Goal: Task Accomplishment & Management: Complete application form

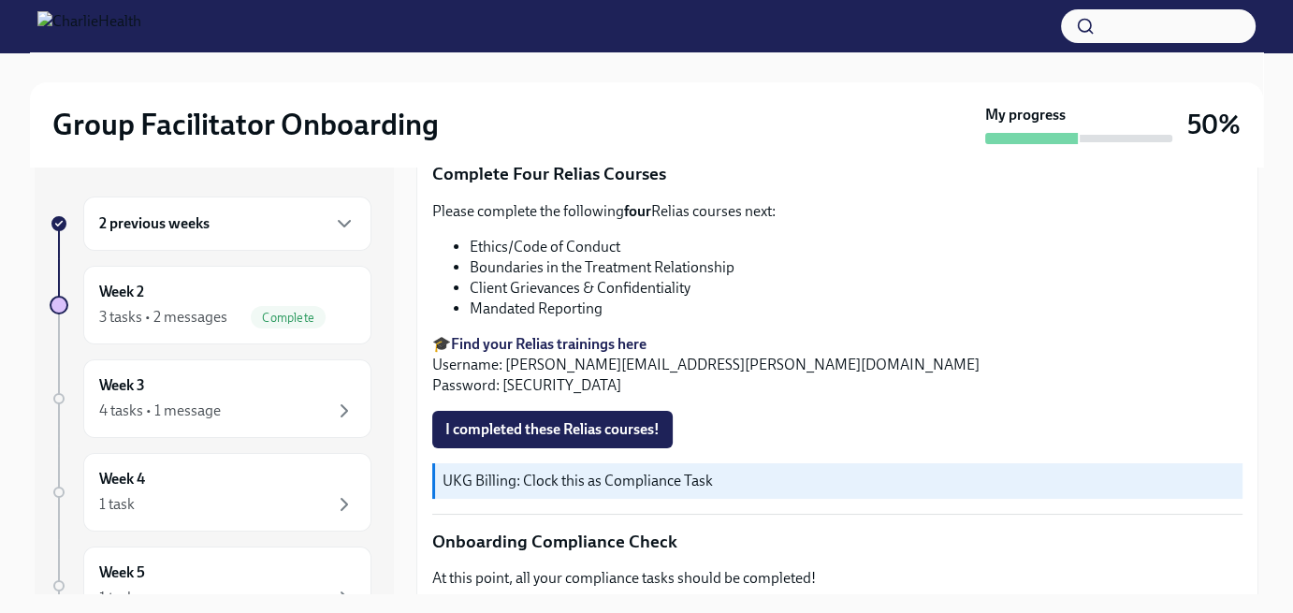
scroll to position [960, 0]
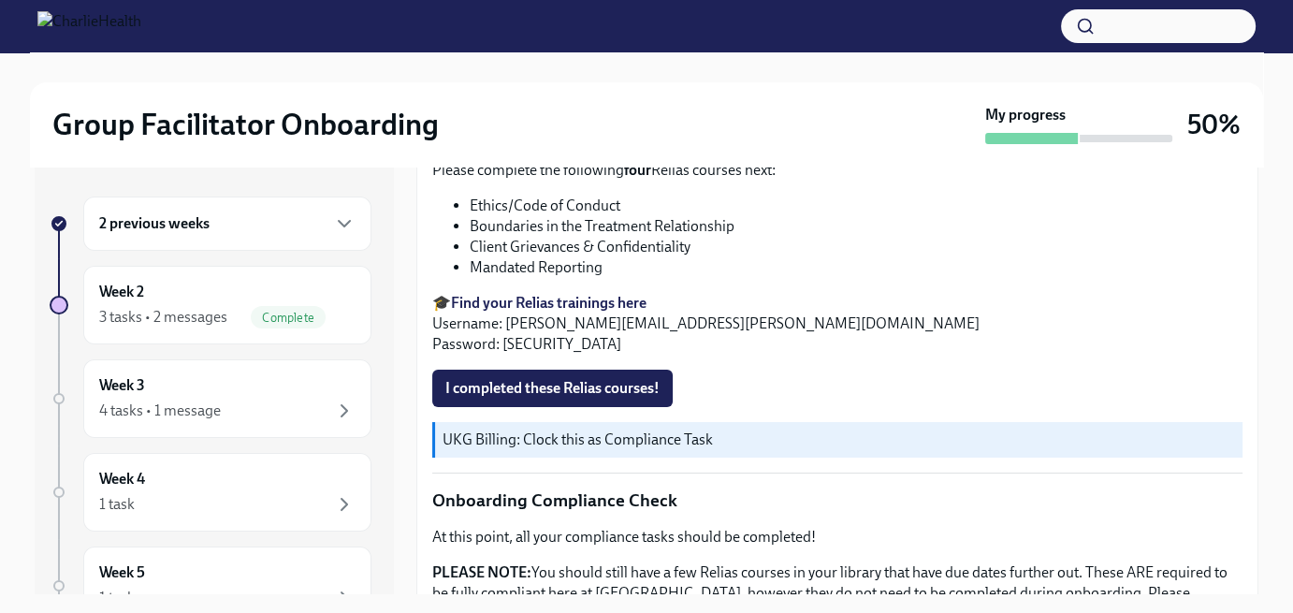
click at [626, 312] on strong "Find your Relias trainings here" at bounding box center [549, 303] width 196 height 18
click at [539, 398] on span "I completed these Relias courses!" at bounding box center [552, 388] width 214 height 19
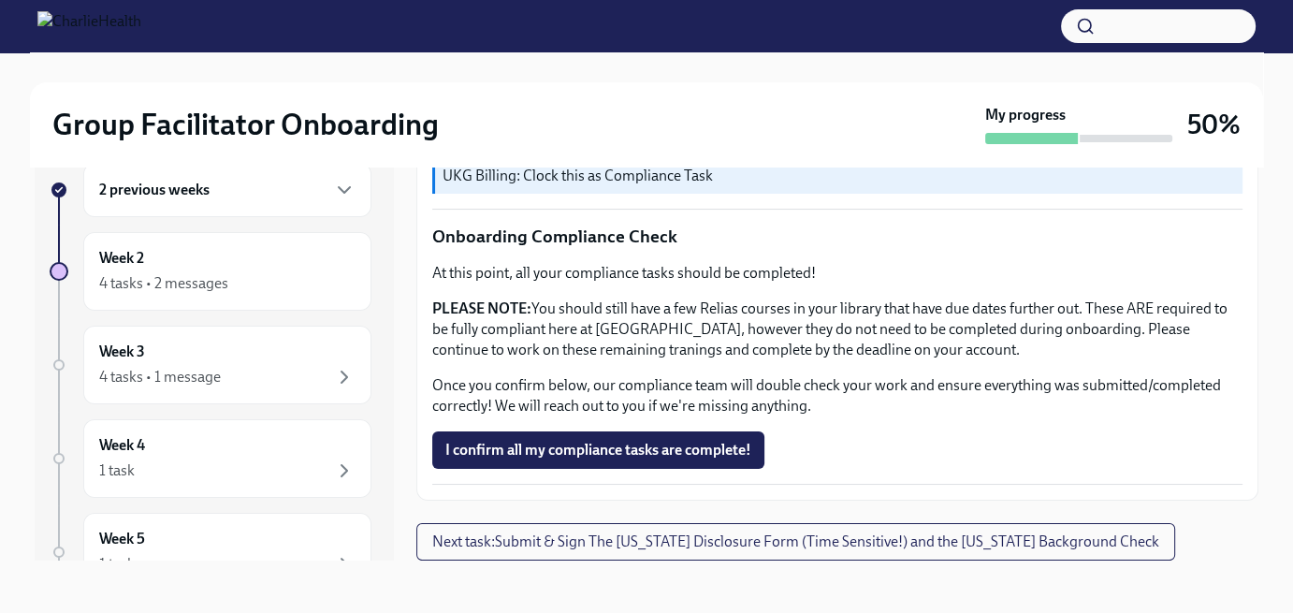
scroll to position [1206, 0]
click at [712, 448] on span "I confirm all my compliance tasks are complete!" at bounding box center [598, 450] width 306 height 19
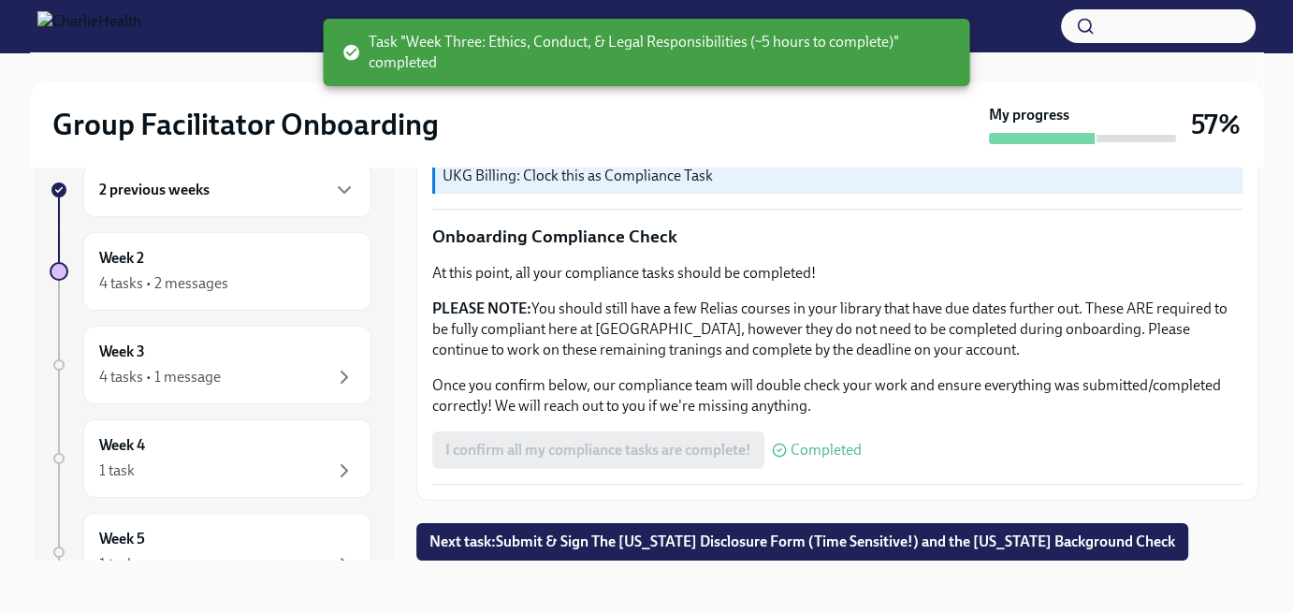
scroll to position [1207, 0]
click at [786, 541] on span "Next task : Submit & Sign The [US_STATE] Disclosure Form (Time Sensitive!) and …" at bounding box center [803, 542] width 746 height 19
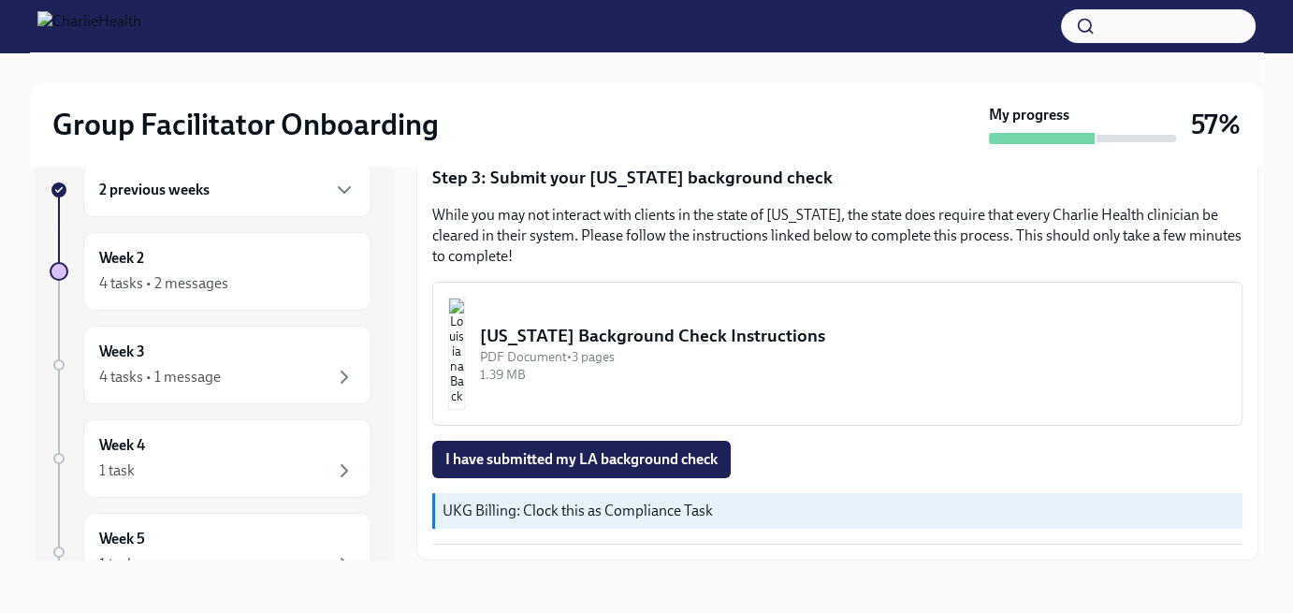
scroll to position [574, 0]
click at [636, 319] on button "[US_STATE] Background Check Instructions PDF Document • 3 pages 1.39 MB" at bounding box center [837, 354] width 810 height 144
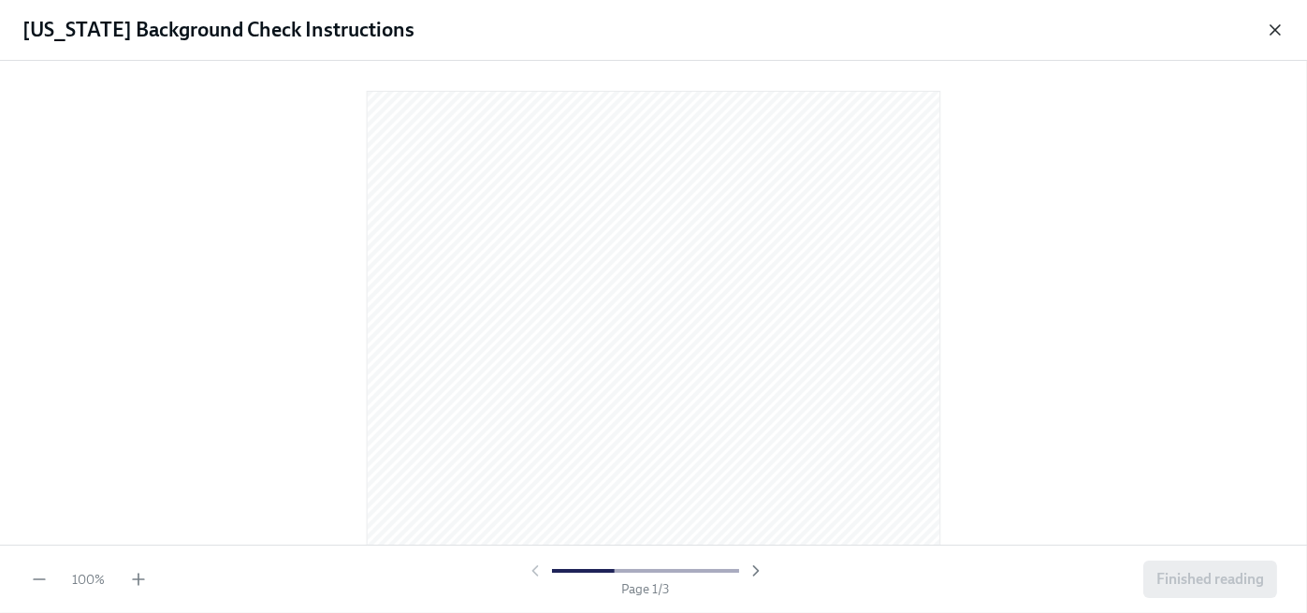
click at [1277, 30] on icon "button" at bounding box center [1275, 29] width 9 height 9
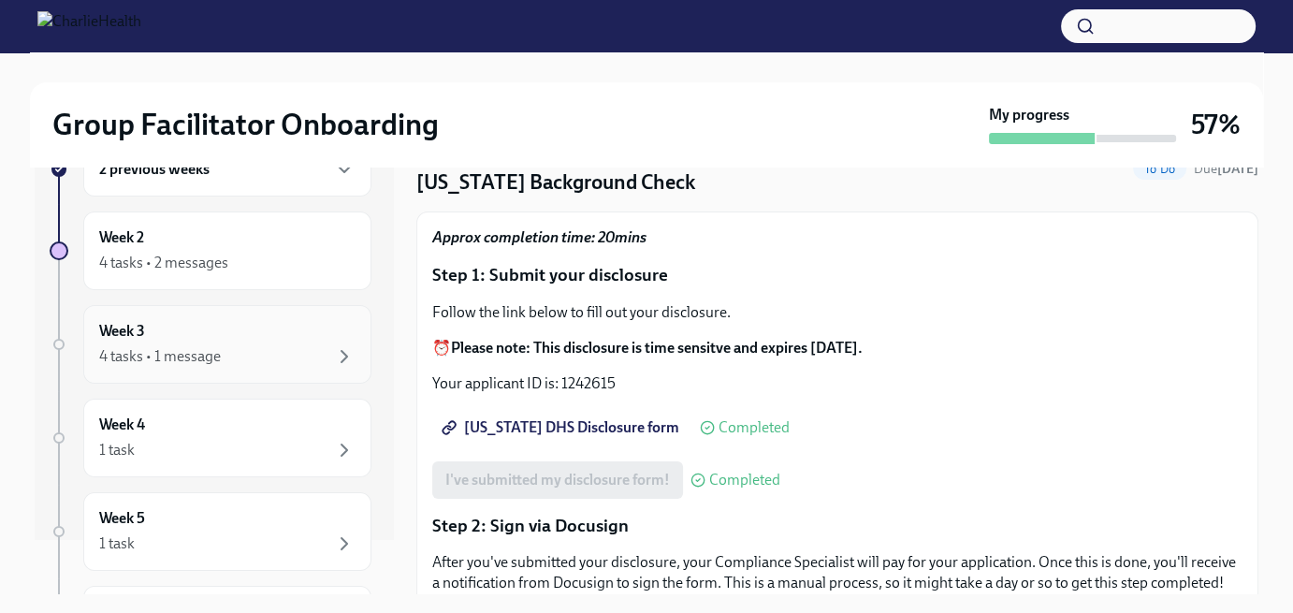
scroll to position [94, 0]
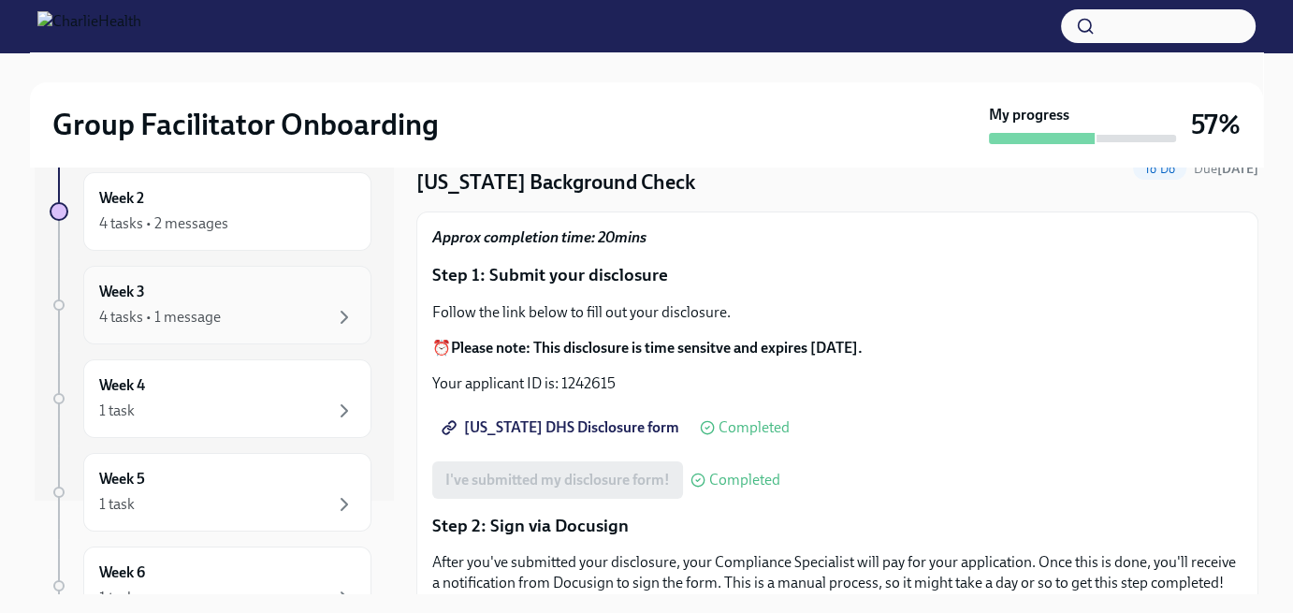
click at [236, 310] on div "4 tasks • 1 message" at bounding box center [227, 317] width 256 height 22
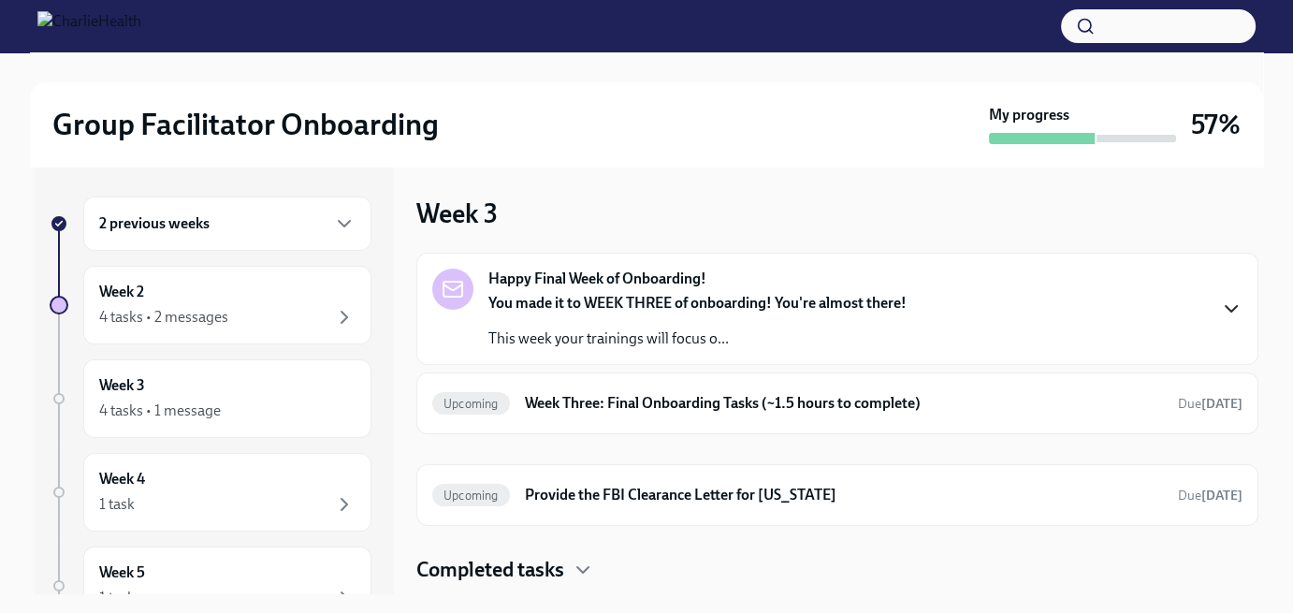
click at [1233, 310] on icon "button" at bounding box center [1231, 309] width 11 height 6
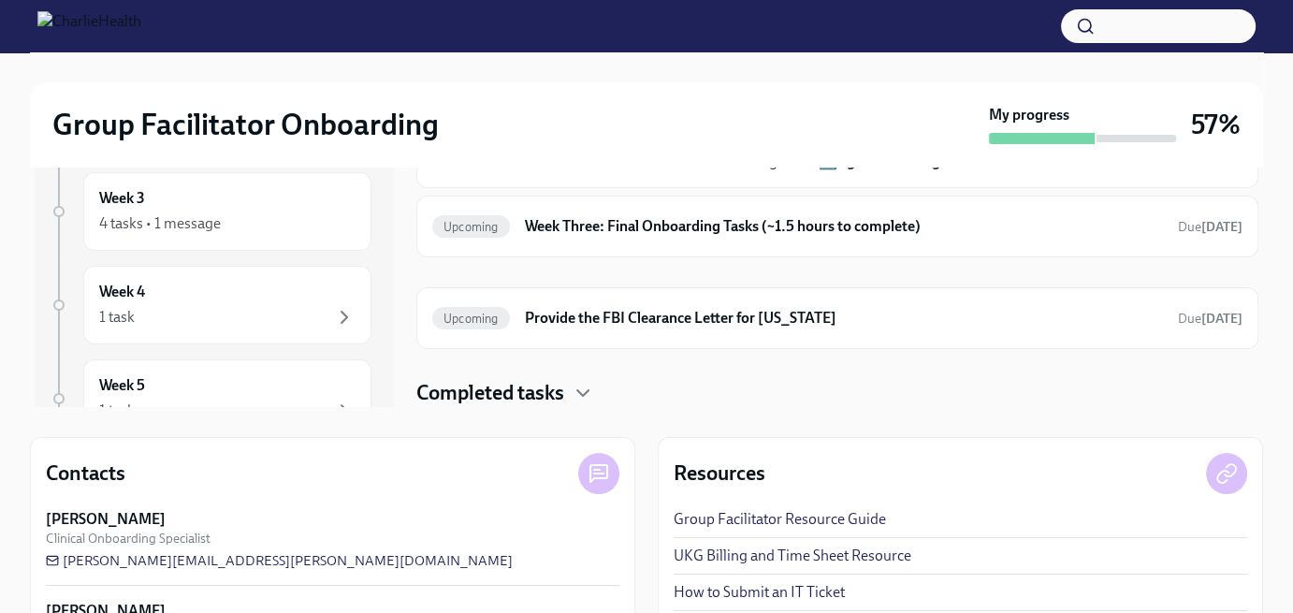
scroll to position [745, 0]
click at [1043, 230] on h6 "Week Three: Final Onboarding Tasks (~1.5 hours to complete)" at bounding box center [844, 226] width 638 height 21
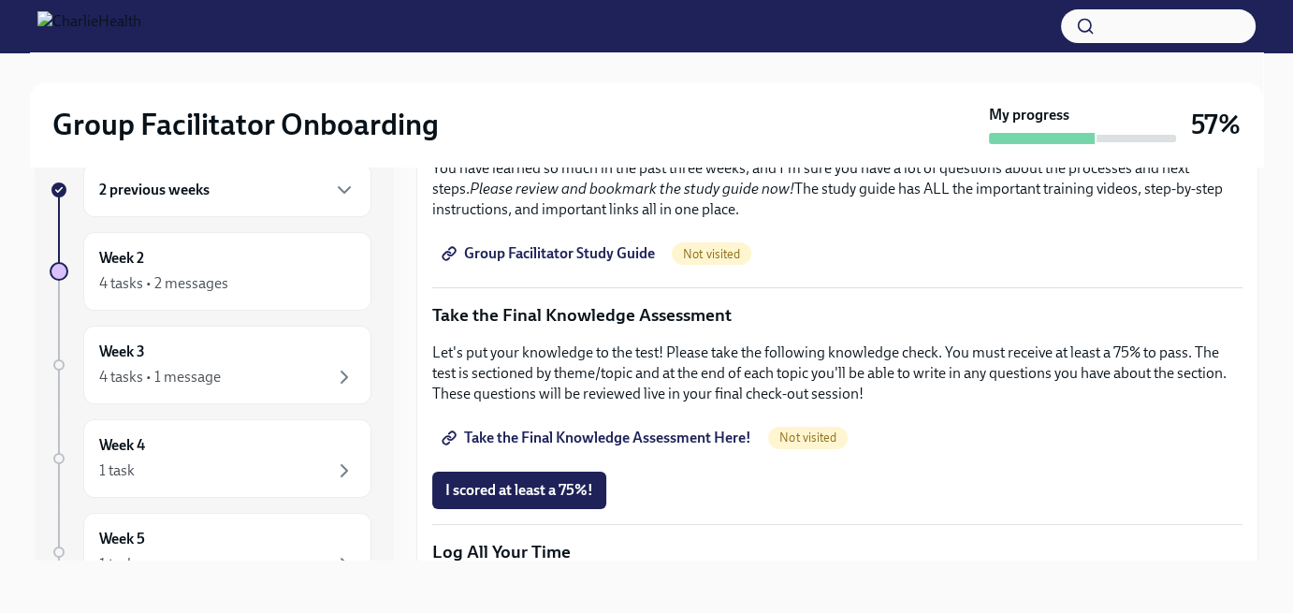
scroll to position [951, 0]
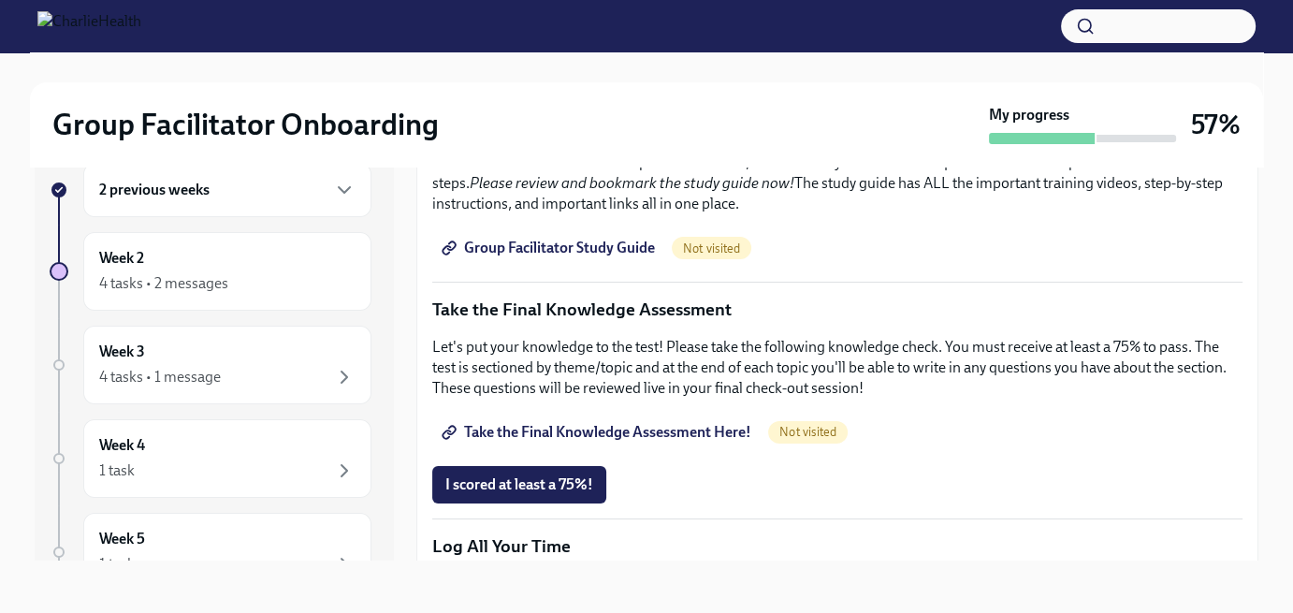
click at [611, 241] on span "Group Facilitator Study Guide" at bounding box center [550, 248] width 210 height 19
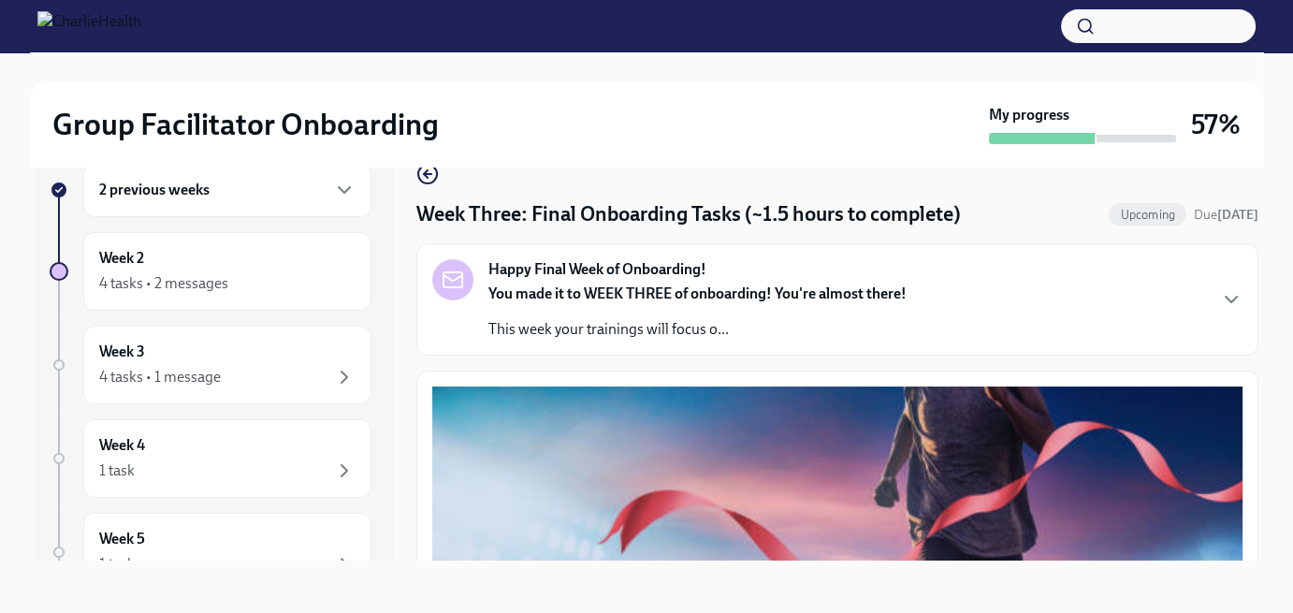
scroll to position [0, 0]
click at [1220, 299] on icon "button" at bounding box center [1231, 299] width 22 height 22
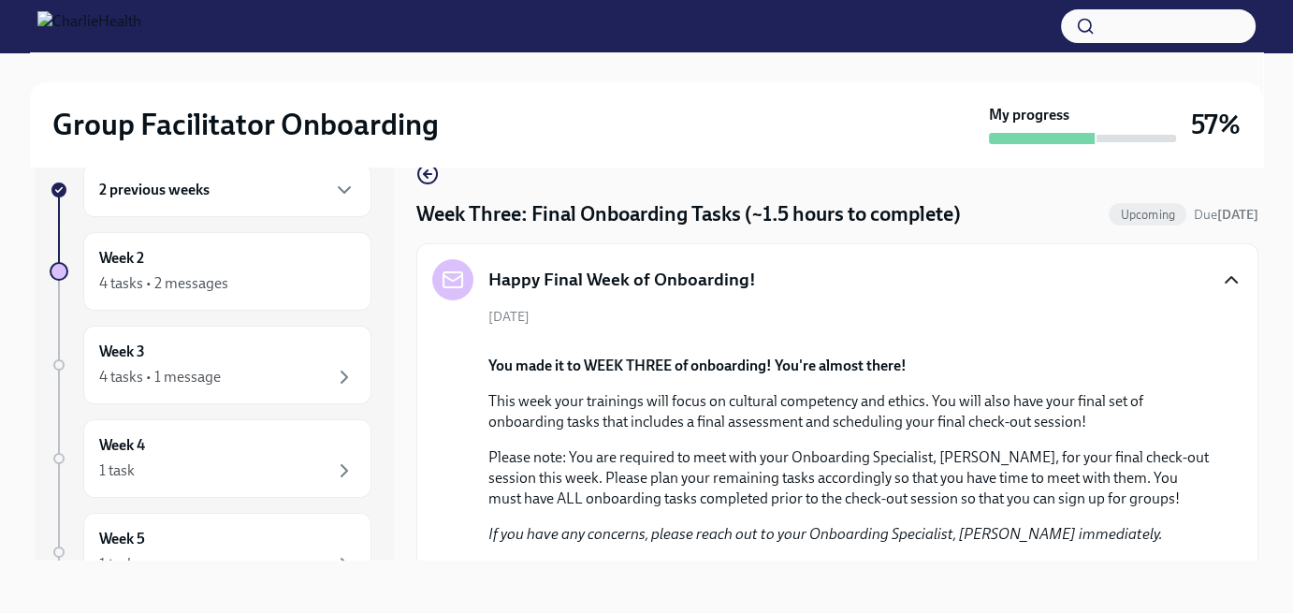
click at [1220, 285] on icon "button" at bounding box center [1231, 280] width 22 height 22
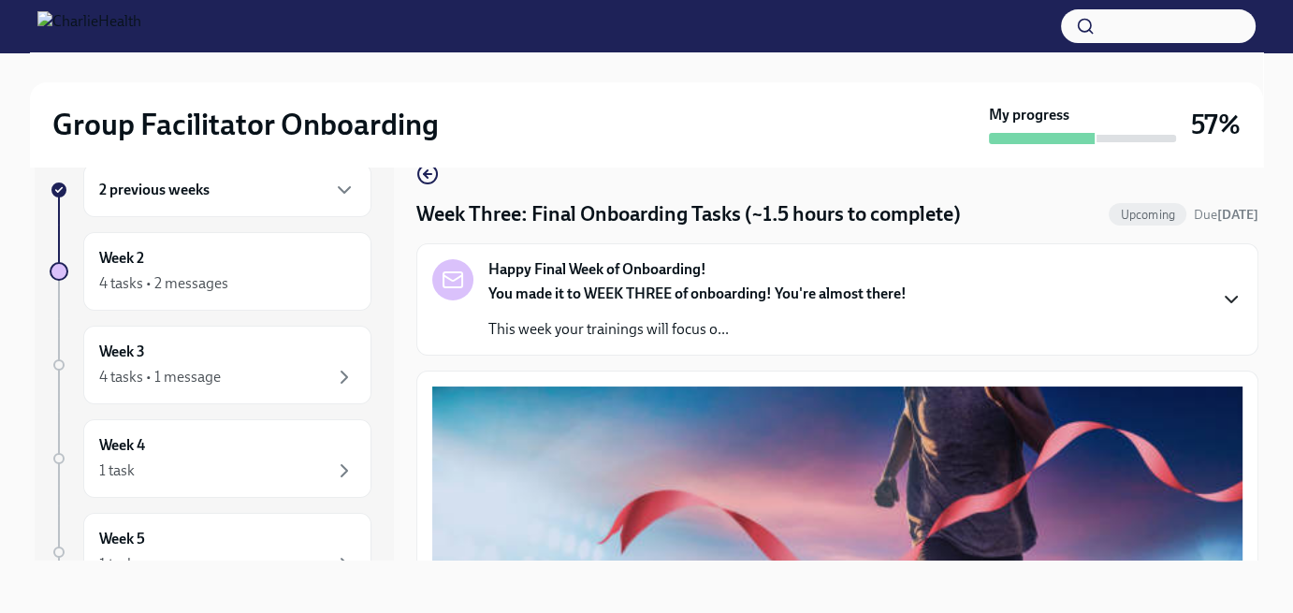
click at [1226, 297] on icon "button" at bounding box center [1231, 300] width 11 height 6
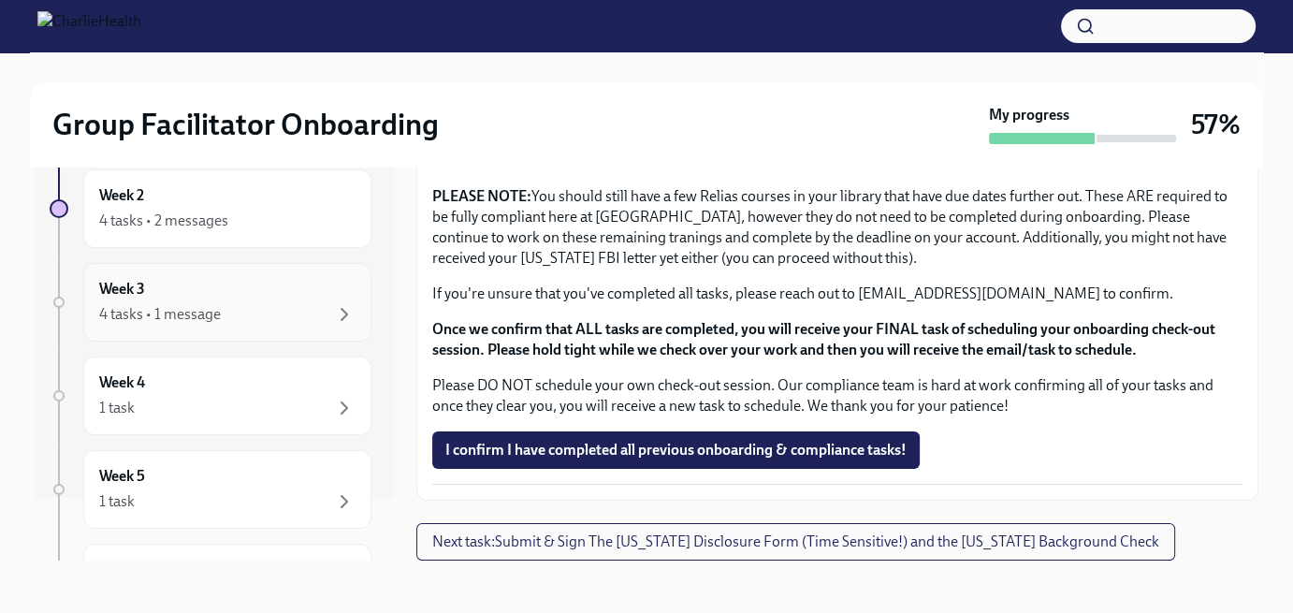
scroll to position [94, 0]
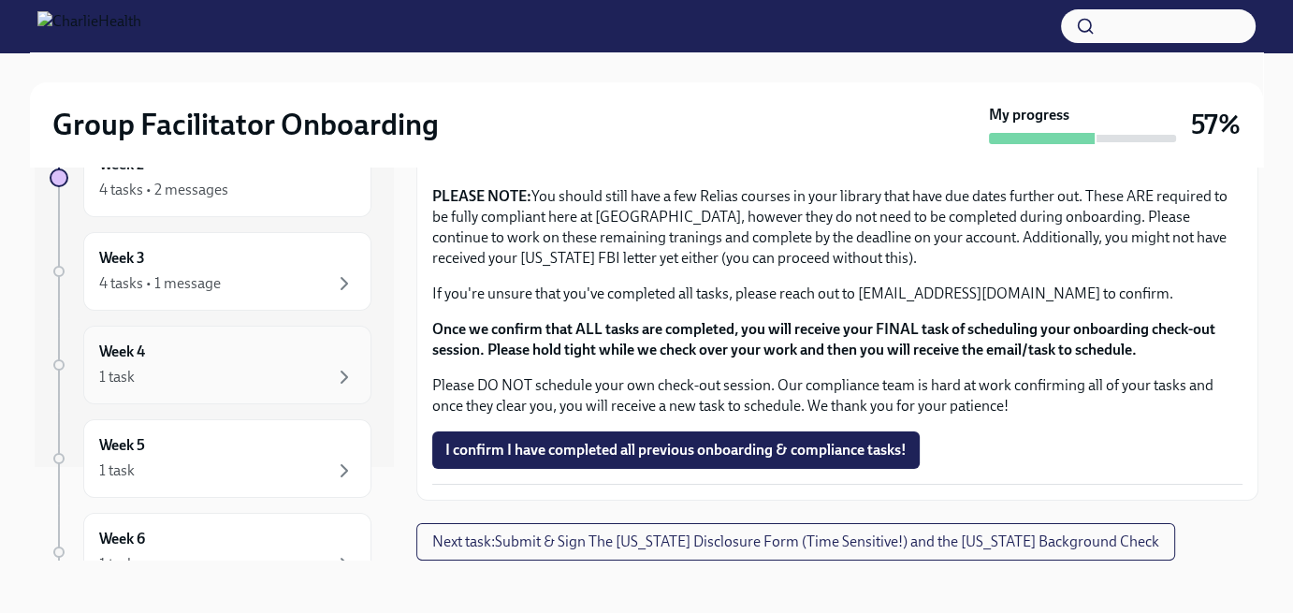
click at [240, 375] on div "1 task" at bounding box center [227, 377] width 256 height 22
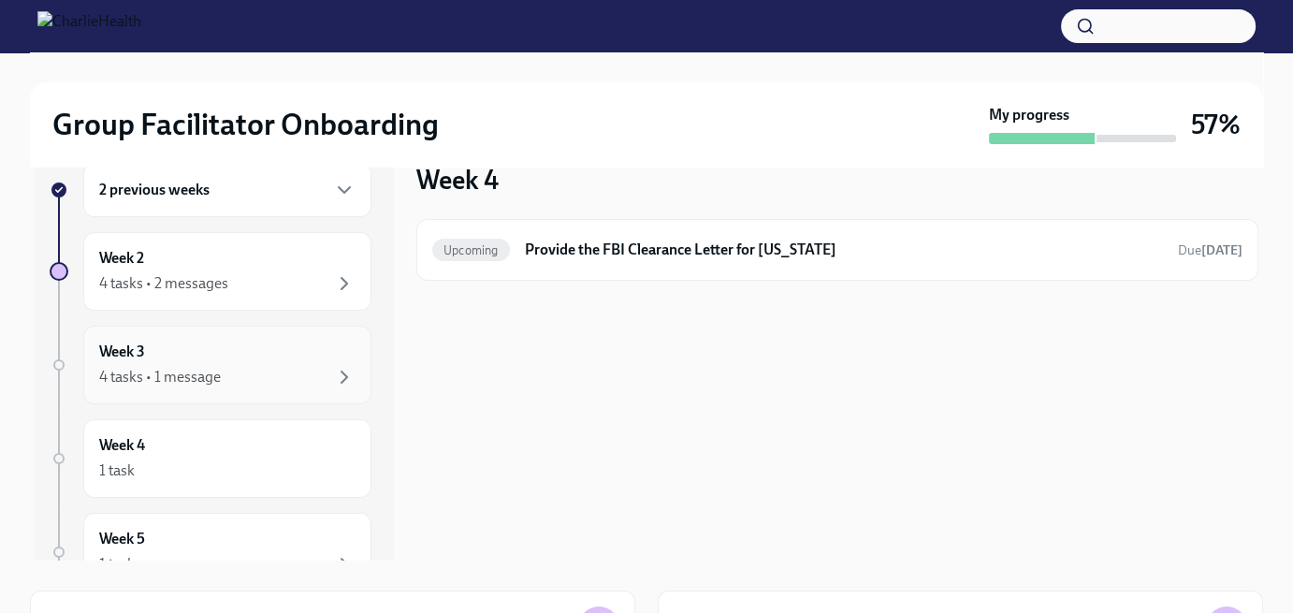
scroll to position [94, 0]
click at [236, 373] on div "1 task" at bounding box center [227, 377] width 256 height 22
click at [207, 440] on div "Week 5 1 task" at bounding box center [227, 458] width 256 height 47
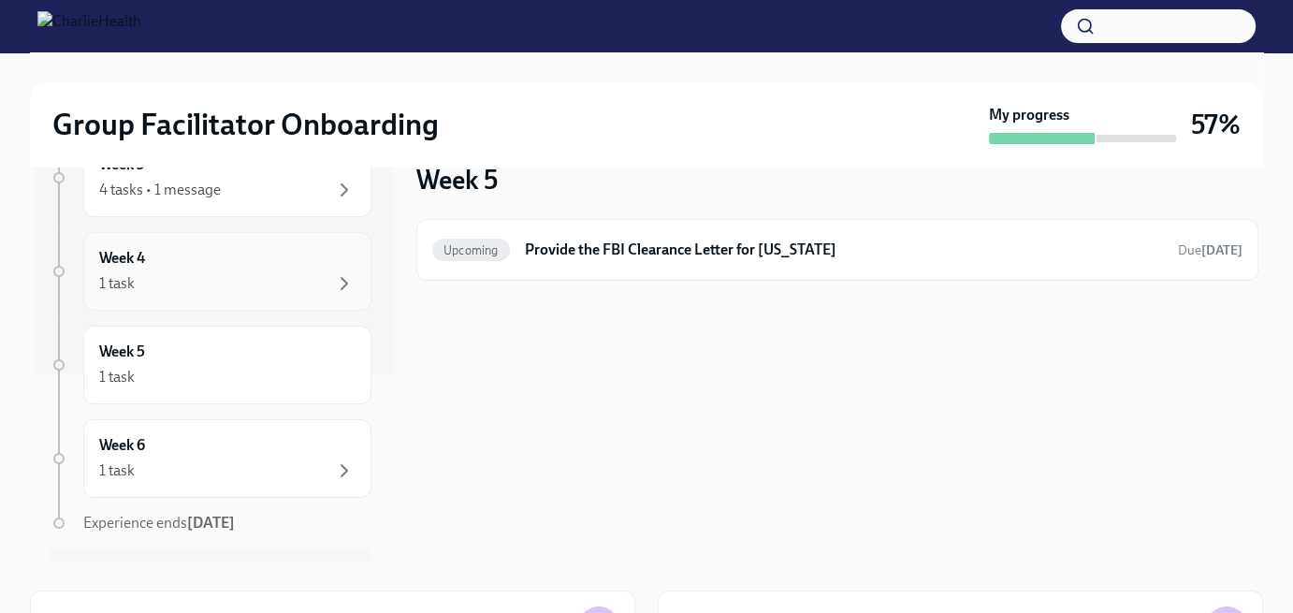
click at [211, 287] on div "1 task" at bounding box center [227, 283] width 256 height 22
click at [202, 367] on div "1 task" at bounding box center [227, 377] width 256 height 22
click at [198, 447] on div "Week 6 1 task" at bounding box center [227, 458] width 256 height 47
click at [250, 367] on div "1 task" at bounding box center [227, 377] width 256 height 22
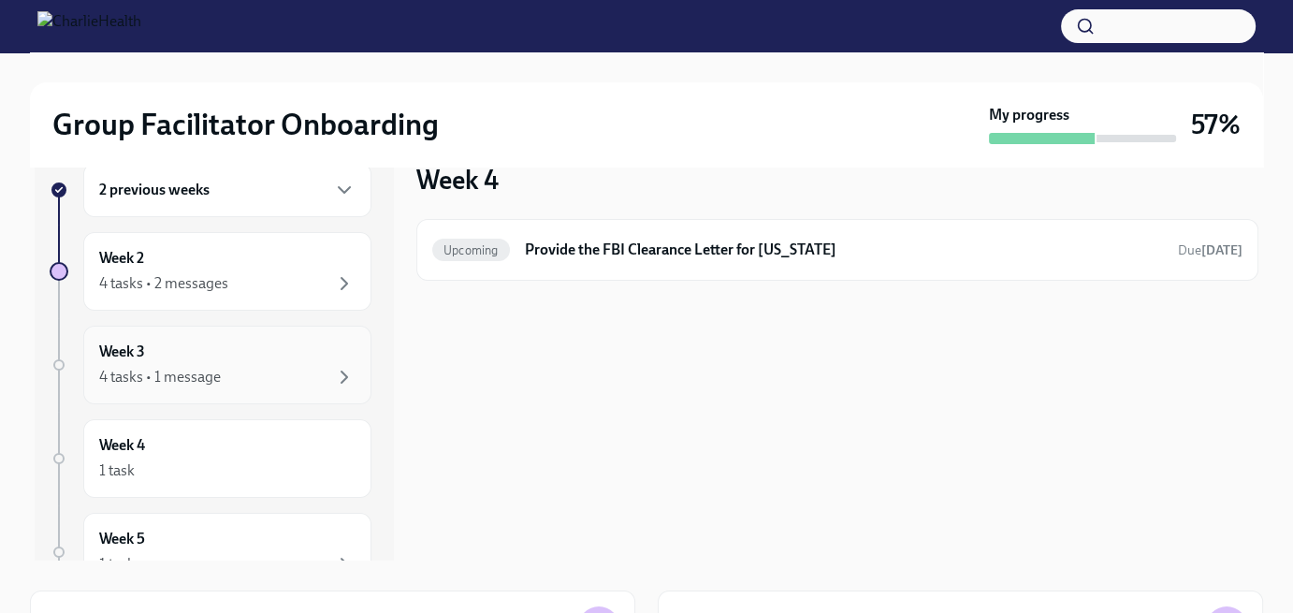
scroll to position [94, 0]
click at [259, 272] on div "4 tasks • 1 message" at bounding box center [227, 283] width 256 height 22
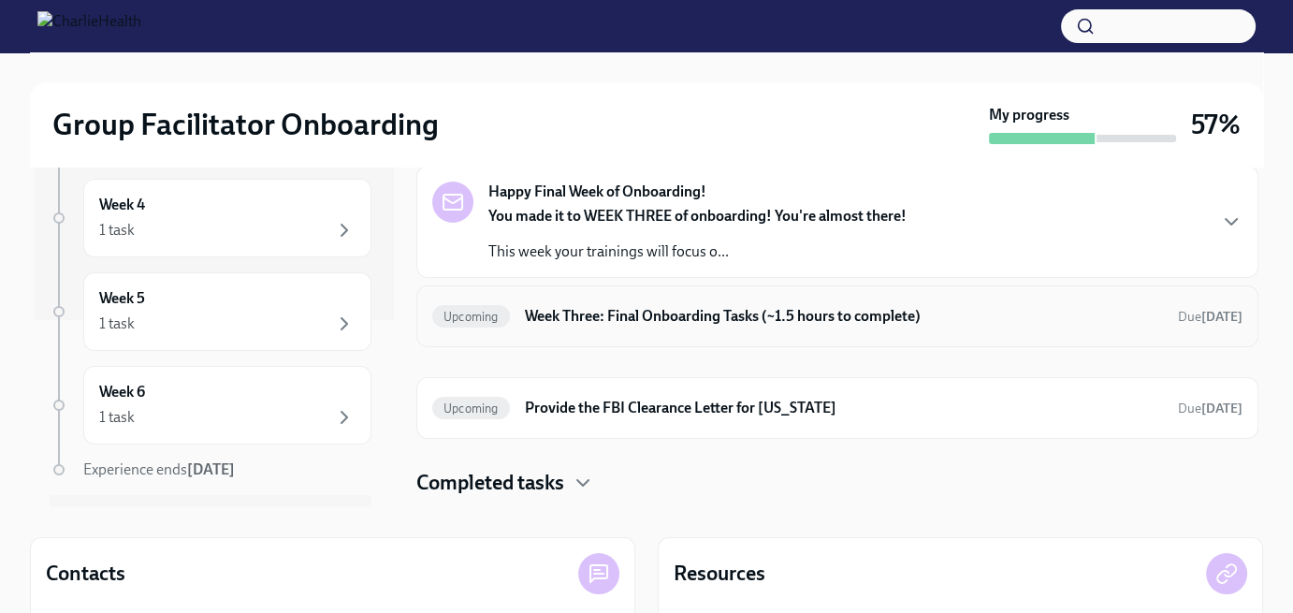
scroll to position [127, 0]
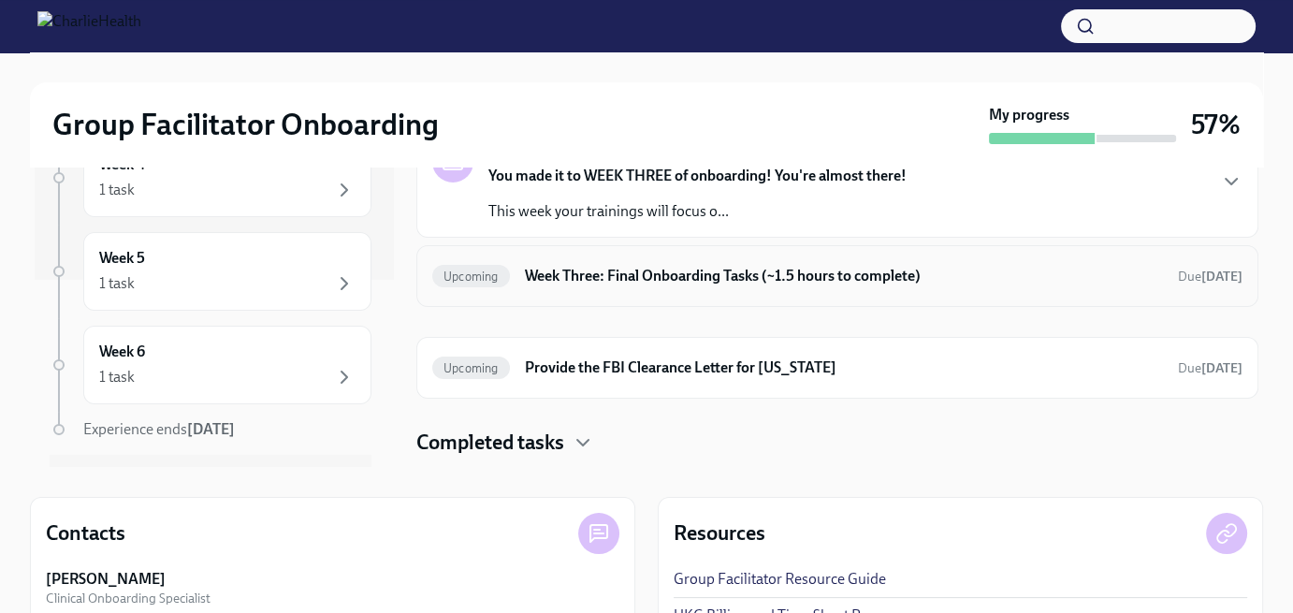
click at [601, 280] on h6 "Week Three: Final Onboarding Tasks (~1.5 hours to complete)" at bounding box center [844, 276] width 638 height 21
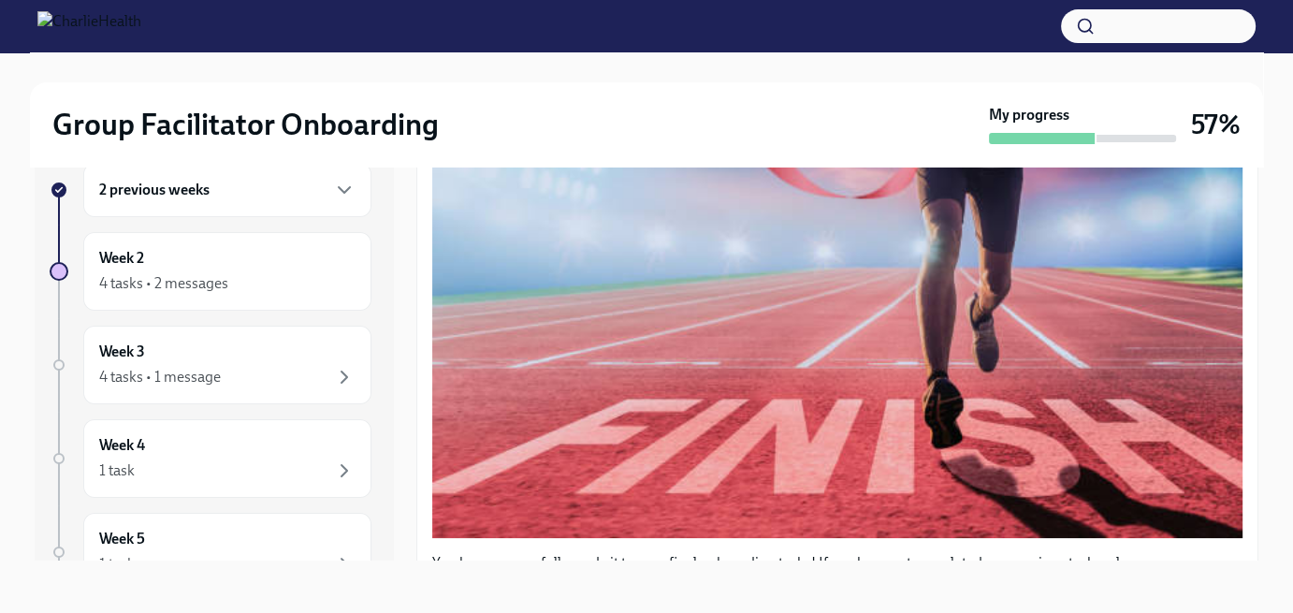
scroll to position [15, 0]
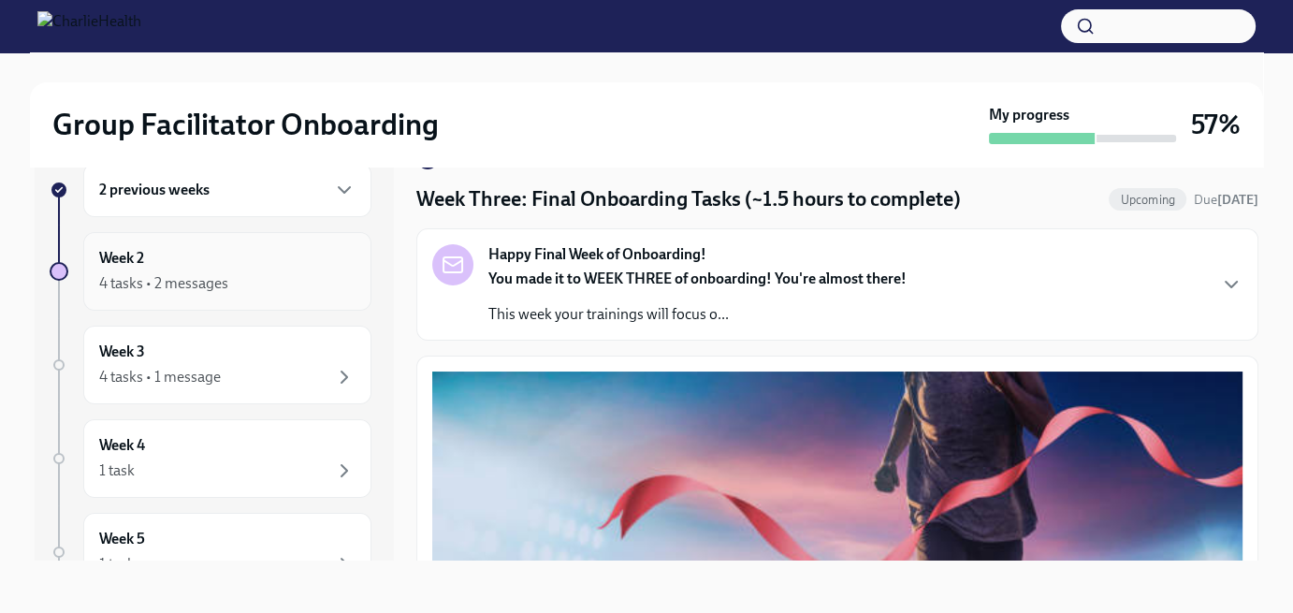
click at [206, 272] on div "4 tasks • 2 messages" at bounding box center [227, 283] width 256 height 22
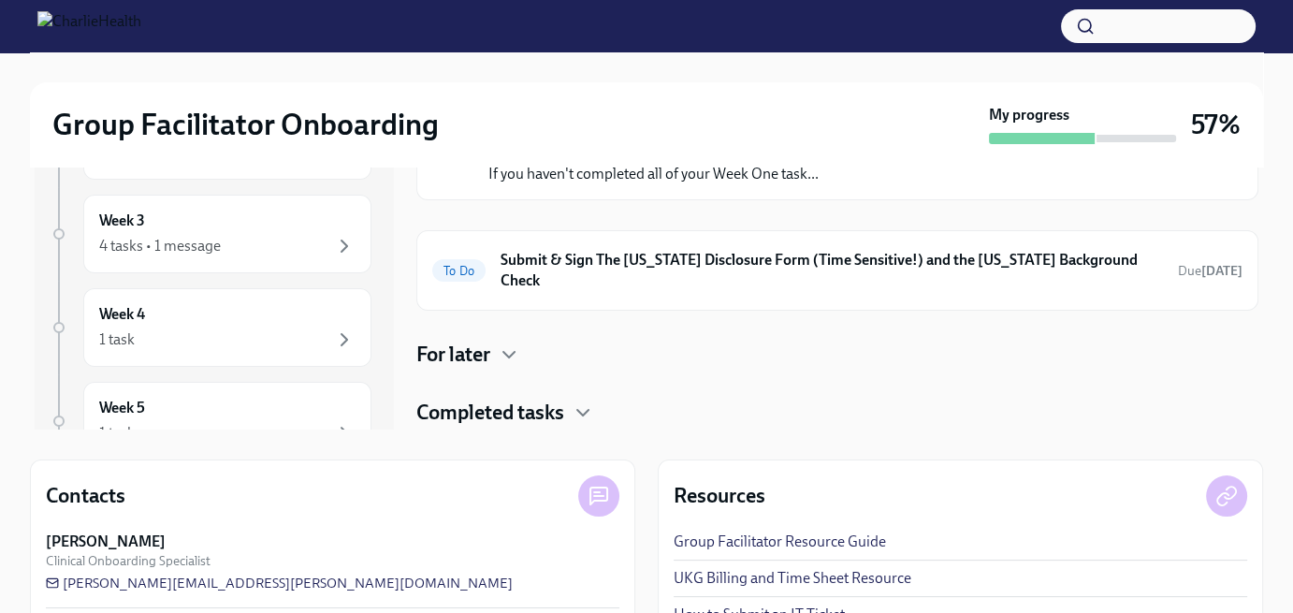
scroll to position [221, 0]
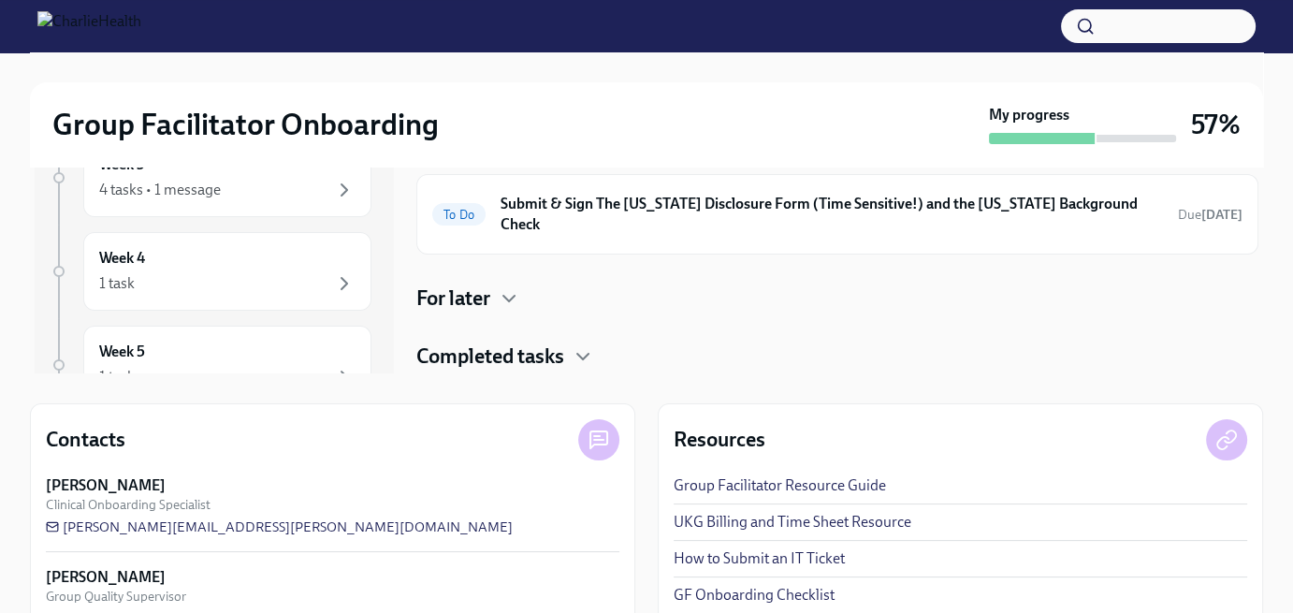
click at [491, 343] on h4 "Completed tasks" at bounding box center [490, 357] width 148 height 28
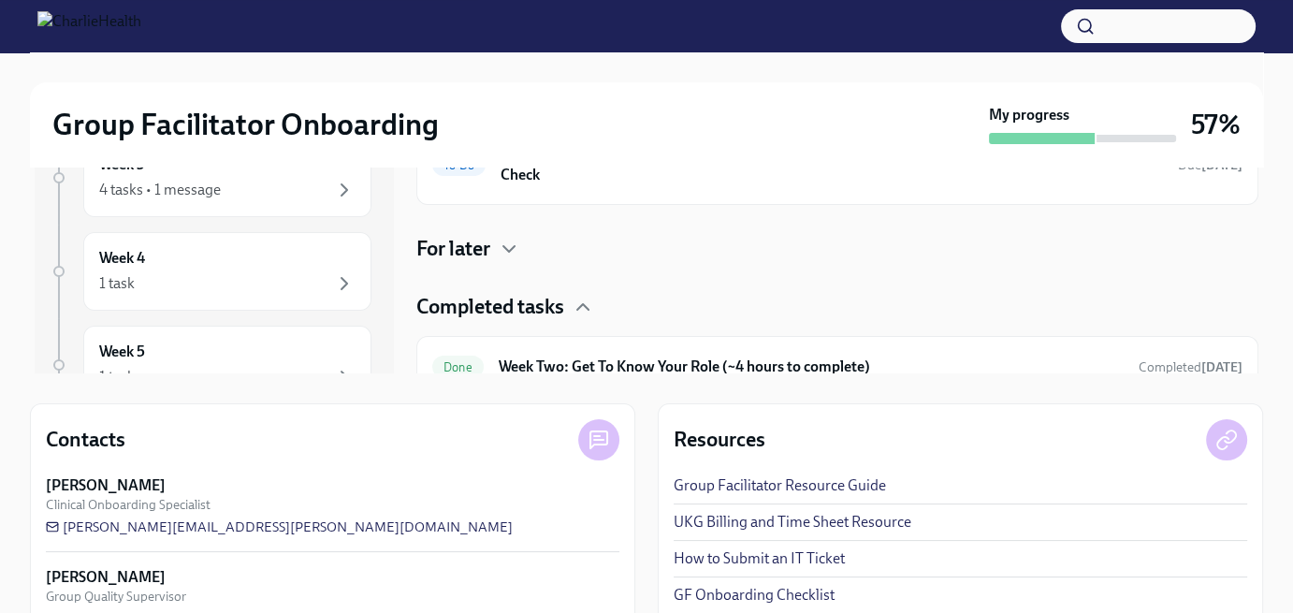
scroll to position [18, 0]
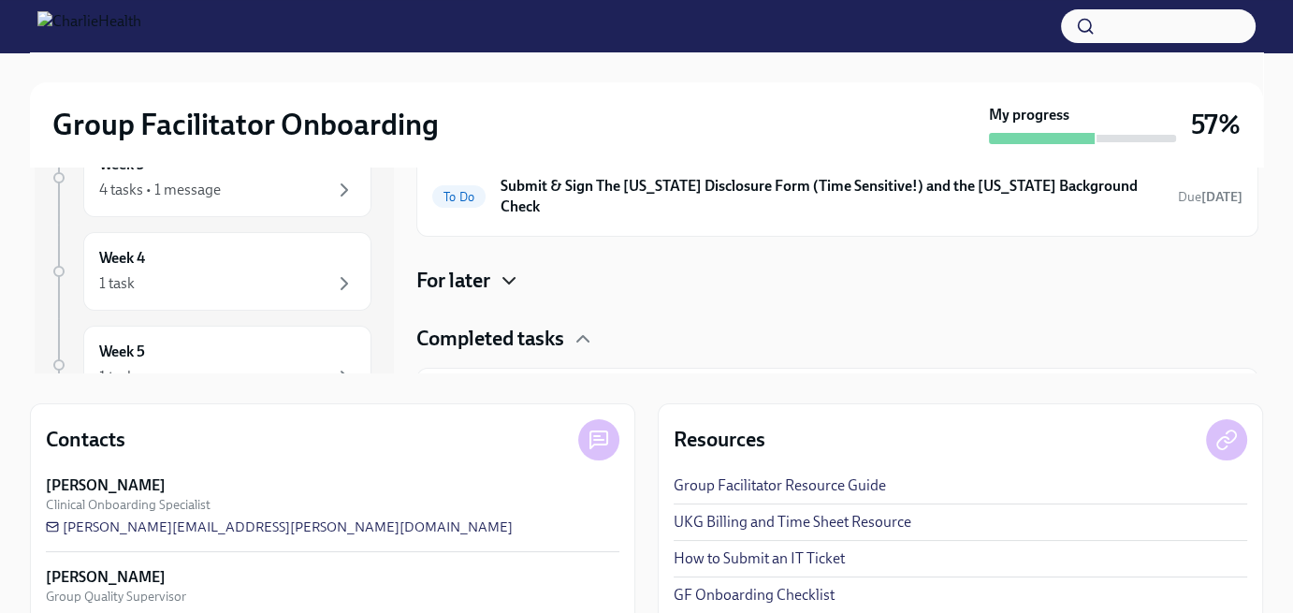
click at [517, 270] on icon "button" at bounding box center [509, 281] width 22 height 22
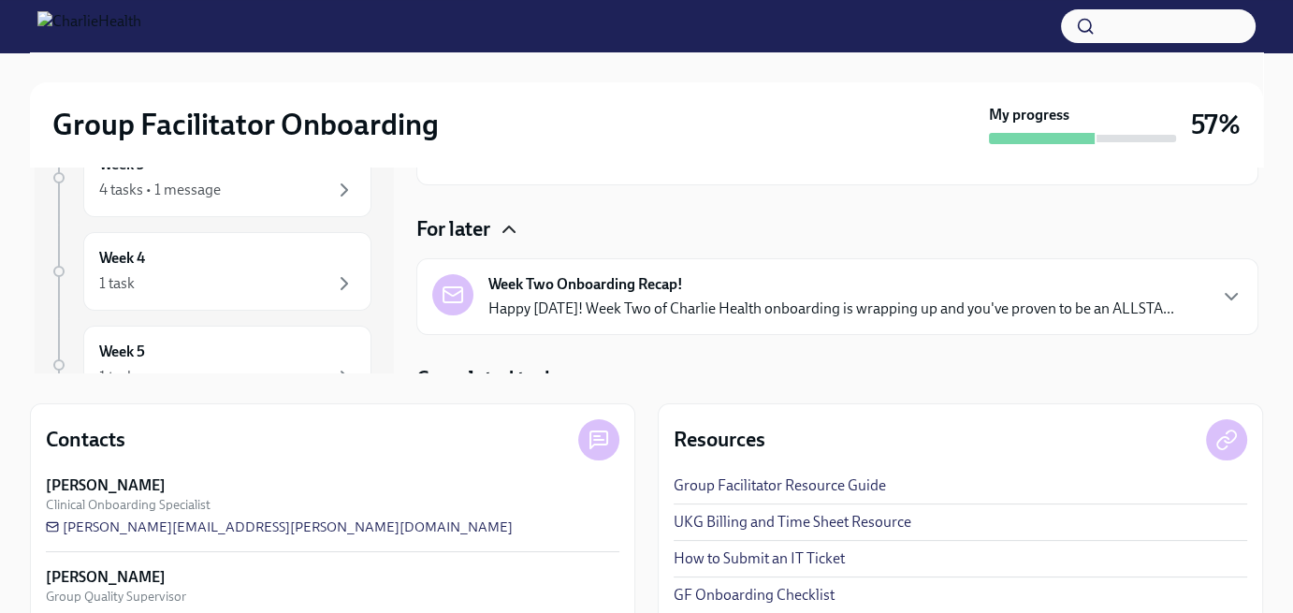
scroll to position [112, 0]
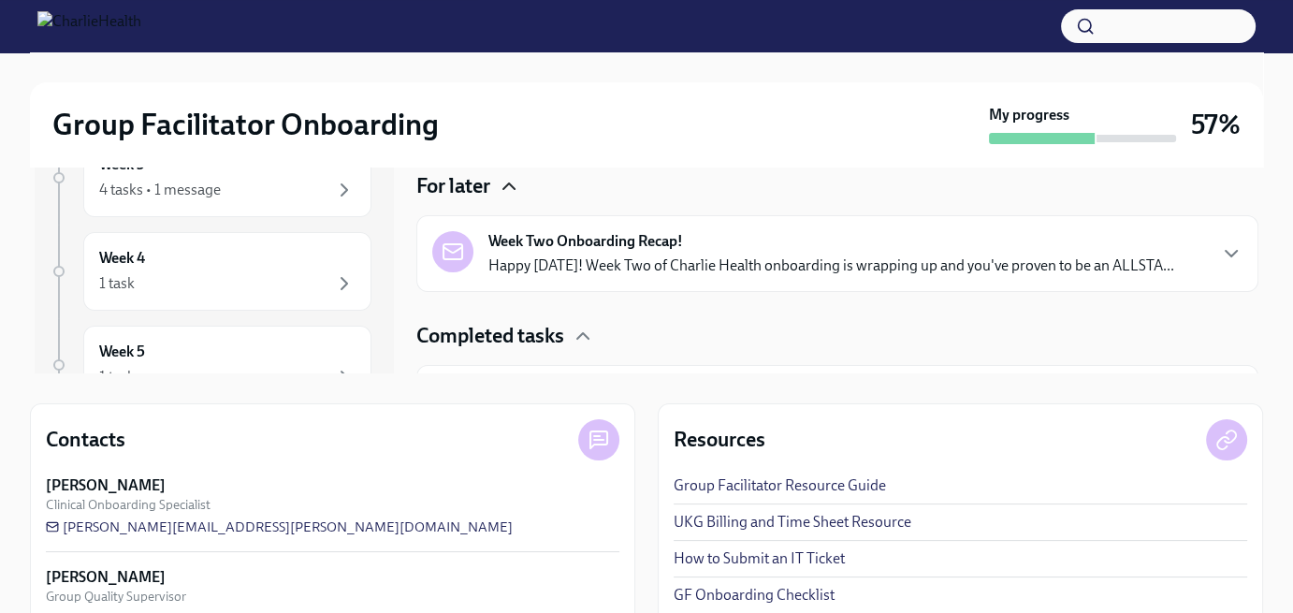
click at [628, 231] on strong "Week Two Onboarding Recap!" at bounding box center [586, 241] width 195 height 21
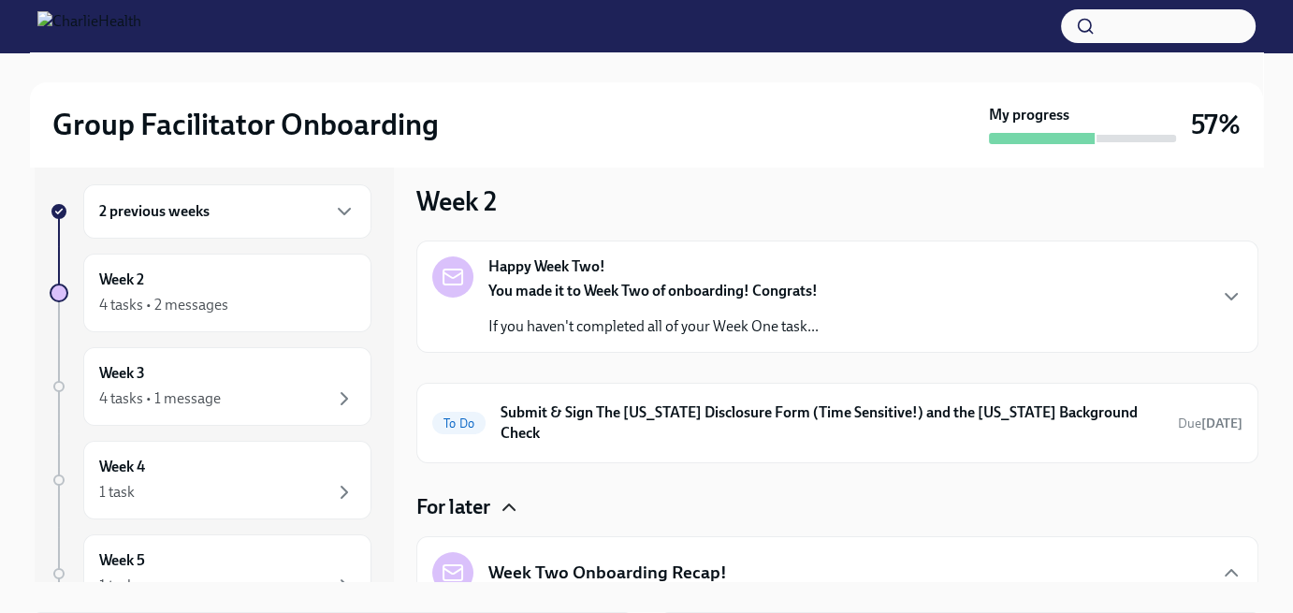
scroll to position [0, 0]
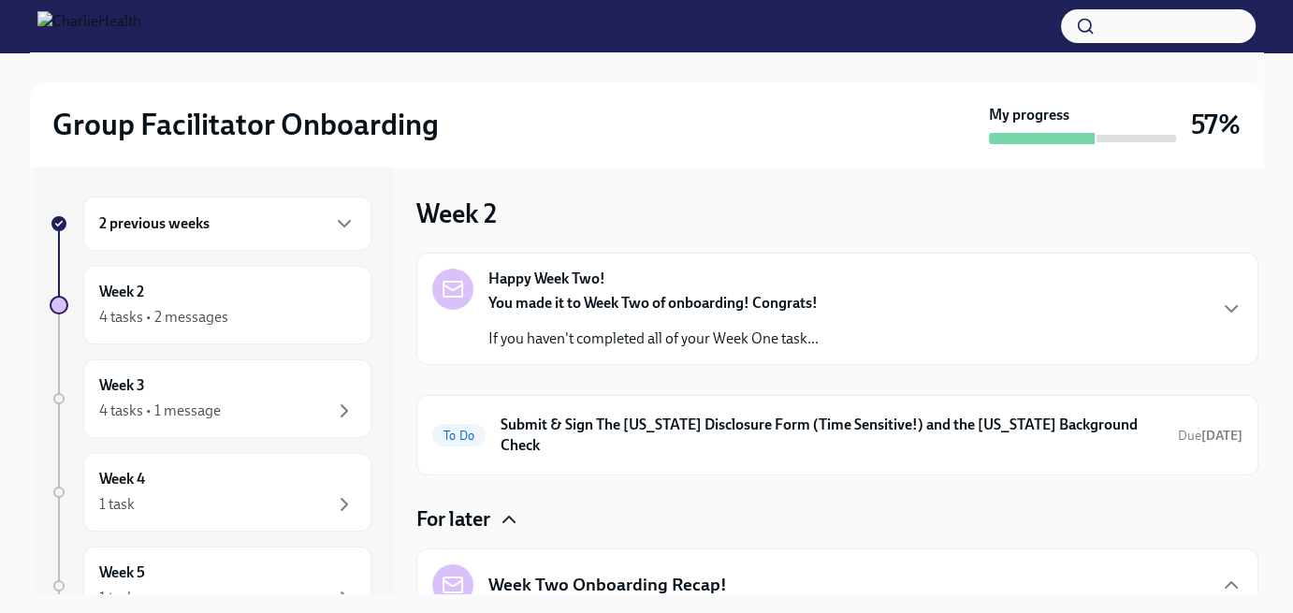
click at [679, 283] on div "Happy Week Two! You made it to Week Two of onboarding! Congrats! If you haven't…" at bounding box center [654, 309] width 330 height 80
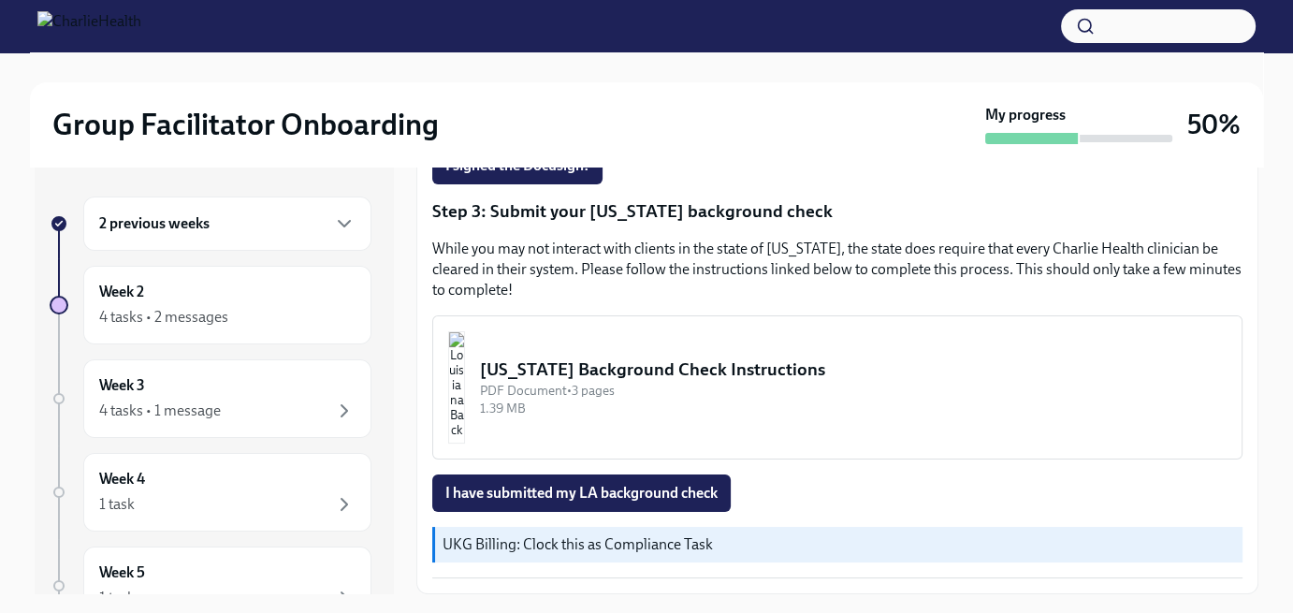
click at [783, 380] on div "[US_STATE] Background Check Instructions" at bounding box center [853, 370] width 747 height 24
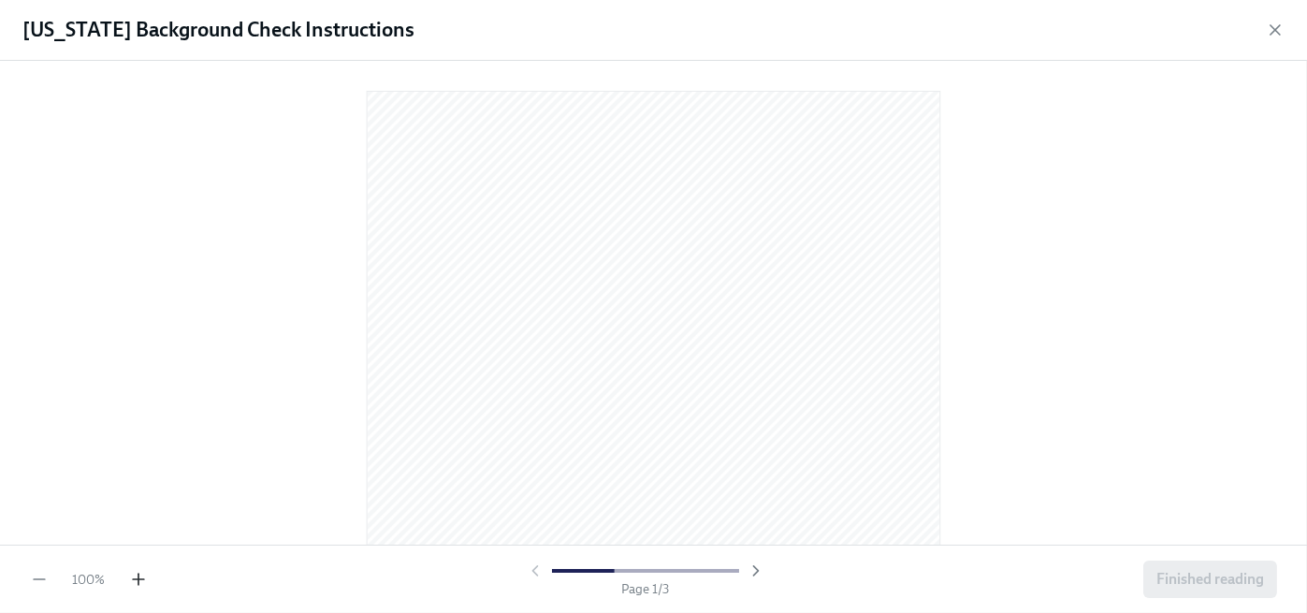
click at [139, 576] on icon "button" at bounding box center [139, 579] width 0 height 11
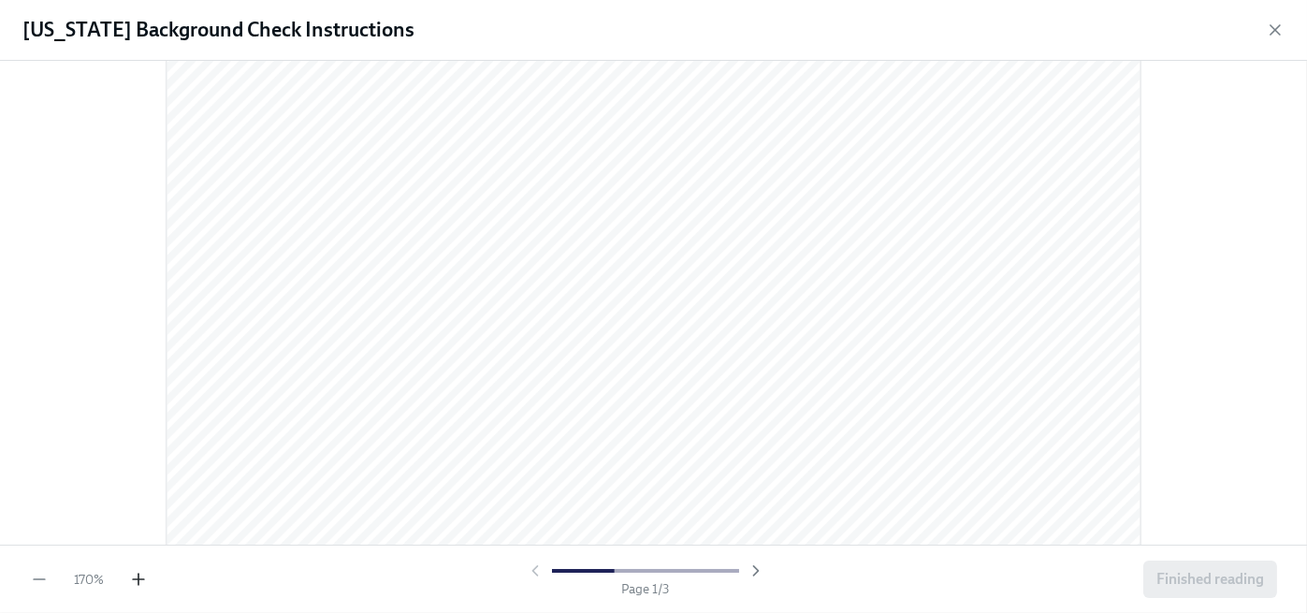
click at [135, 584] on icon "button" at bounding box center [138, 579] width 19 height 19
